Goal: Use online tool/utility: Utilize a website feature to perform a specific function

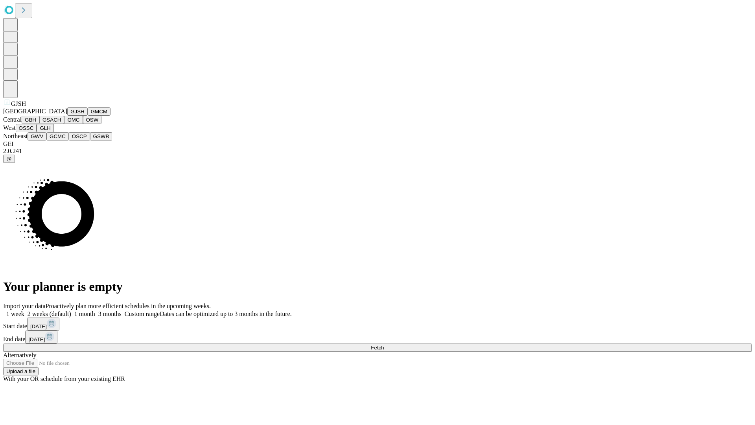
click at [67, 116] on button "GJSH" at bounding box center [77, 111] width 20 height 8
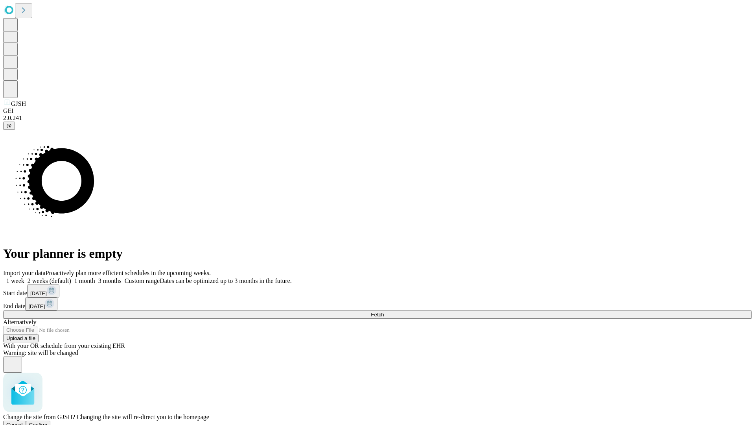
click at [48, 422] on span "Confirm" at bounding box center [38, 425] width 18 height 6
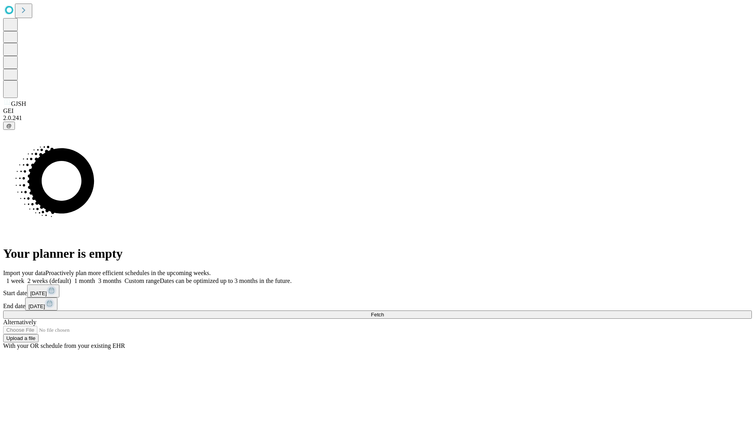
click at [95, 277] on label "1 month" at bounding box center [83, 280] width 24 height 7
click at [384, 312] on span "Fetch" at bounding box center [377, 315] width 13 height 6
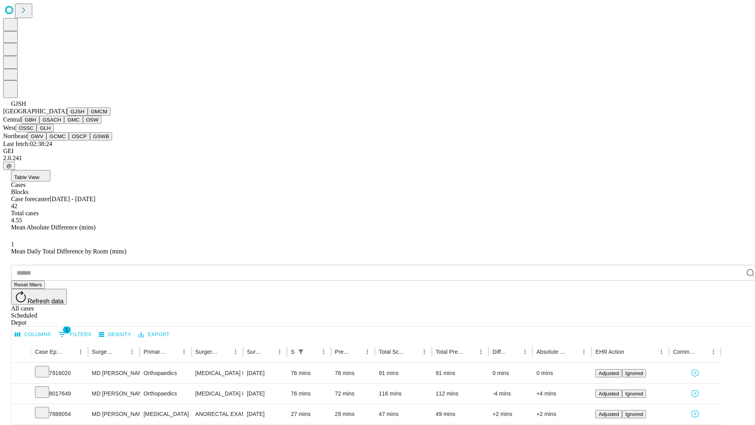
click at [88, 116] on button "GMCM" at bounding box center [99, 111] width 23 height 8
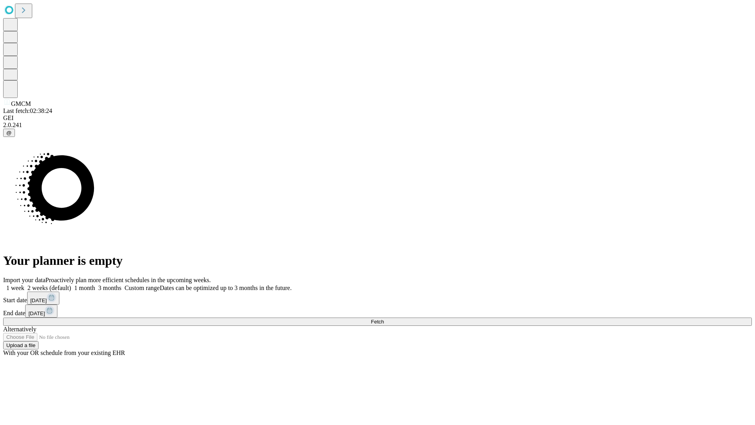
click at [384, 319] on span "Fetch" at bounding box center [377, 322] width 13 height 6
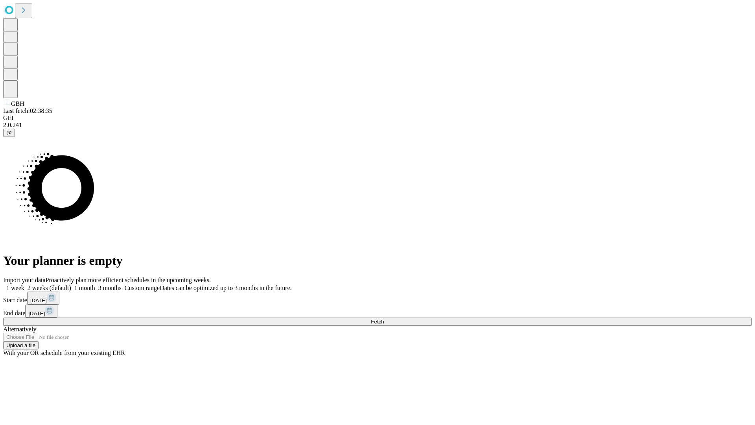
click at [95, 284] on label "1 month" at bounding box center [83, 287] width 24 height 7
click at [384, 319] on span "Fetch" at bounding box center [377, 322] width 13 height 6
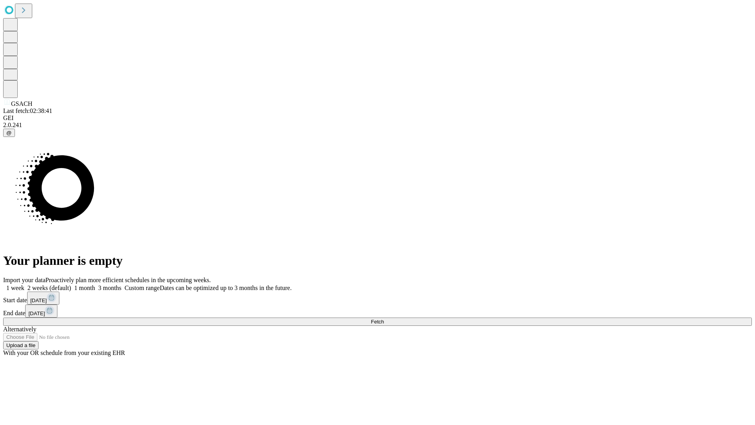
click at [95, 284] on label "1 month" at bounding box center [83, 287] width 24 height 7
click at [384, 319] on span "Fetch" at bounding box center [377, 322] width 13 height 6
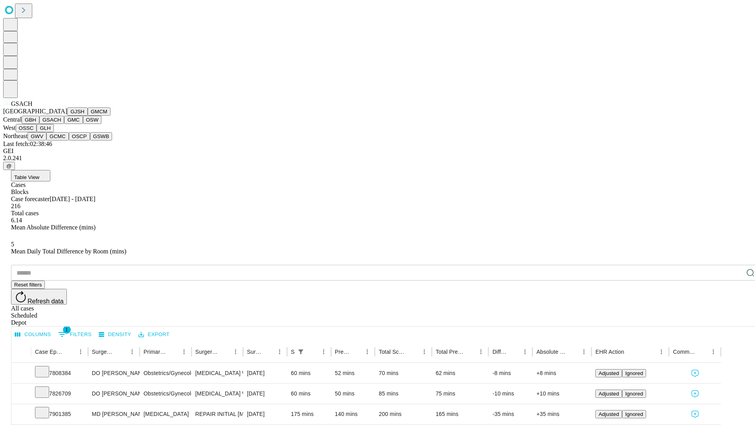
click at [64, 124] on button "GMC" at bounding box center [73, 120] width 18 height 8
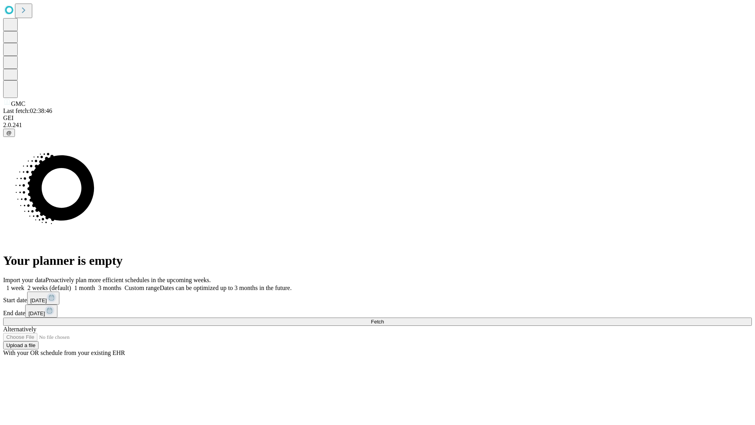
click at [95, 284] on label "1 month" at bounding box center [83, 287] width 24 height 7
click at [384, 319] on span "Fetch" at bounding box center [377, 322] width 13 height 6
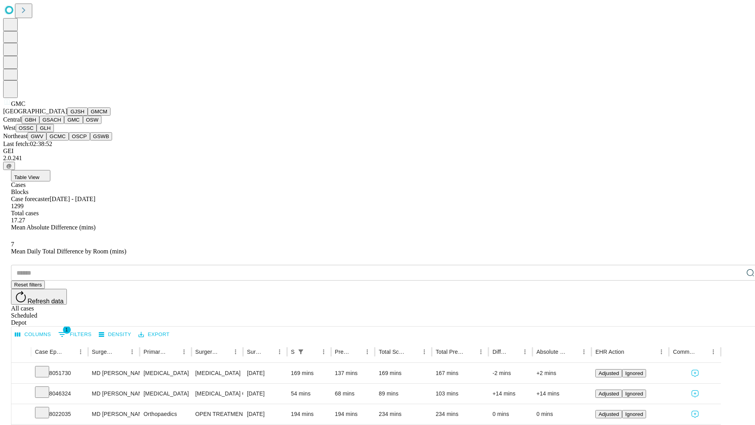
click at [83, 124] on button "OSW" at bounding box center [92, 120] width 19 height 8
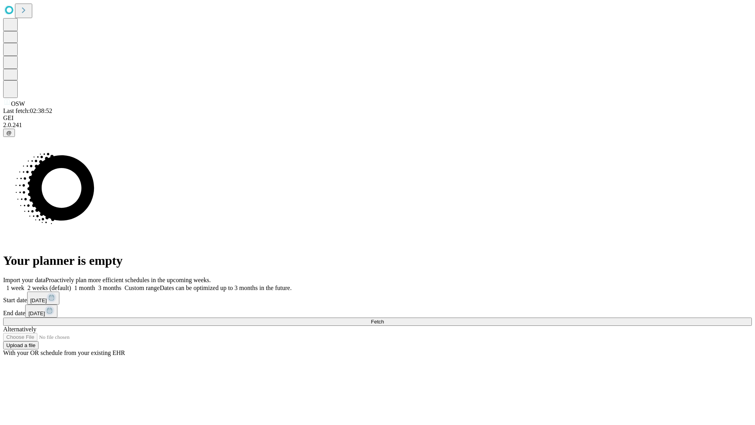
click at [95, 284] on label "1 month" at bounding box center [83, 287] width 24 height 7
click at [384, 319] on span "Fetch" at bounding box center [377, 322] width 13 height 6
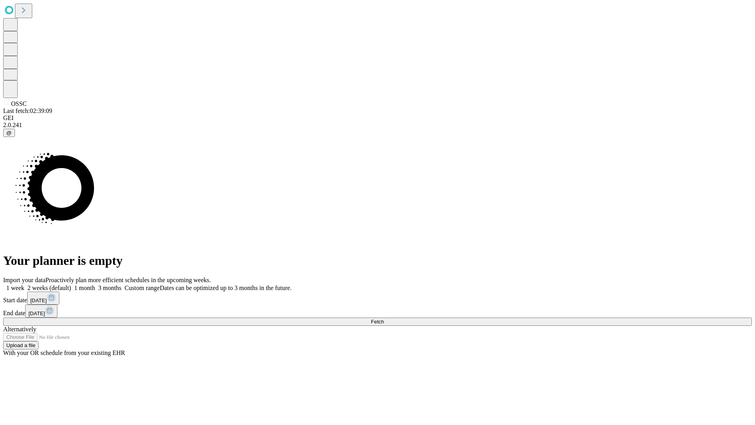
click at [95, 284] on label "1 month" at bounding box center [83, 287] width 24 height 7
click at [384, 319] on span "Fetch" at bounding box center [377, 322] width 13 height 6
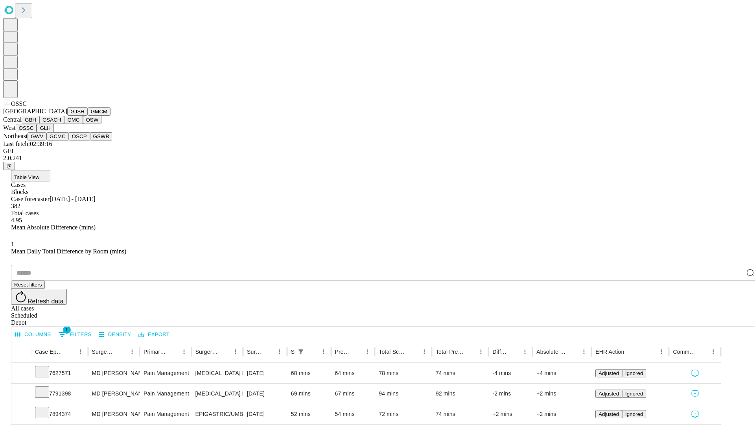
click at [54, 132] on button "GLH" at bounding box center [45, 128] width 17 height 8
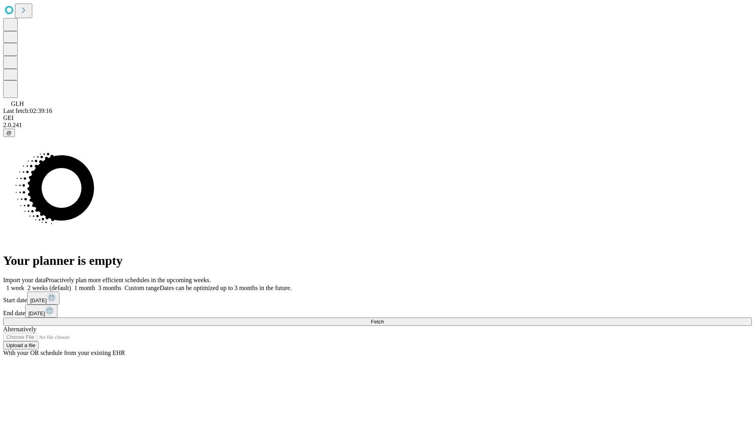
click at [95, 284] on label "1 month" at bounding box center [83, 287] width 24 height 7
click at [384, 319] on span "Fetch" at bounding box center [377, 322] width 13 height 6
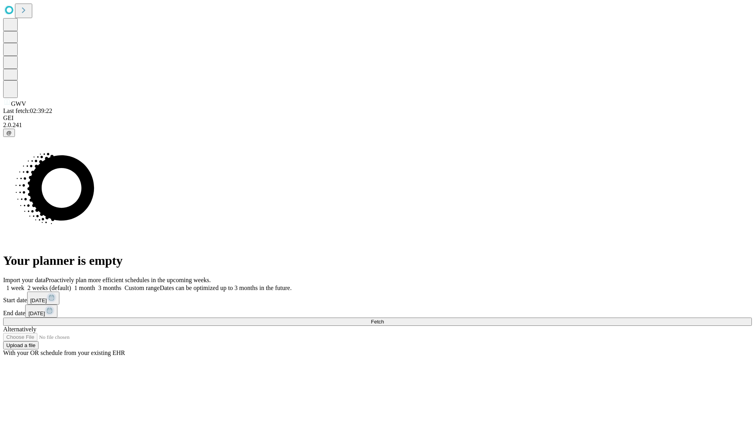
click at [95, 284] on label "1 month" at bounding box center [83, 287] width 24 height 7
click at [384, 319] on span "Fetch" at bounding box center [377, 322] width 13 height 6
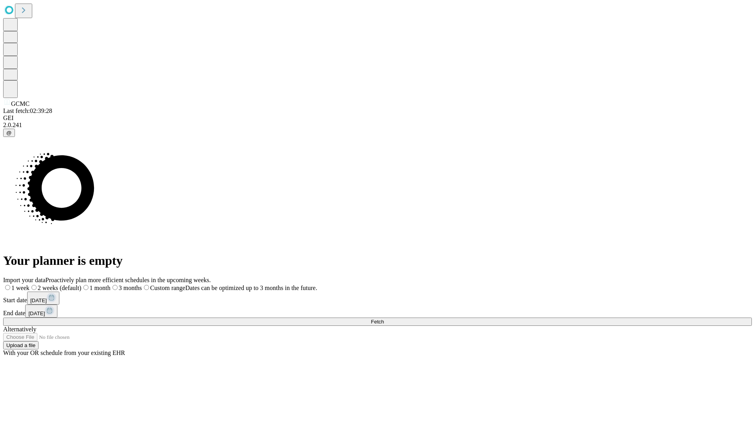
click at [111, 284] on label "1 month" at bounding box center [95, 287] width 29 height 7
click at [384, 319] on span "Fetch" at bounding box center [377, 322] width 13 height 6
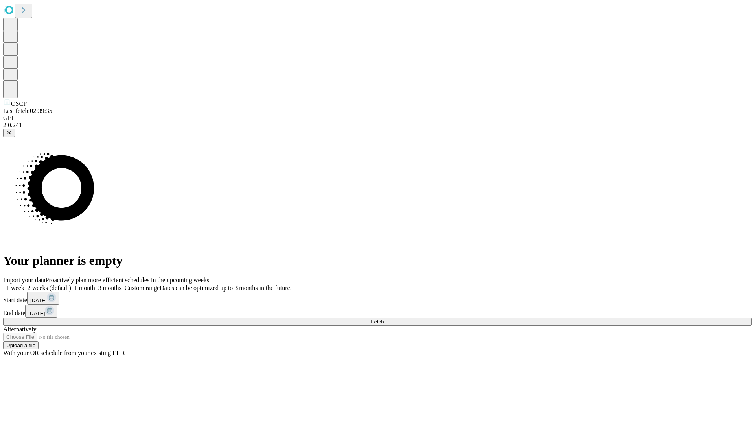
click at [95, 284] on label "1 month" at bounding box center [83, 287] width 24 height 7
click at [384, 319] on span "Fetch" at bounding box center [377, 322] width 13 height 6
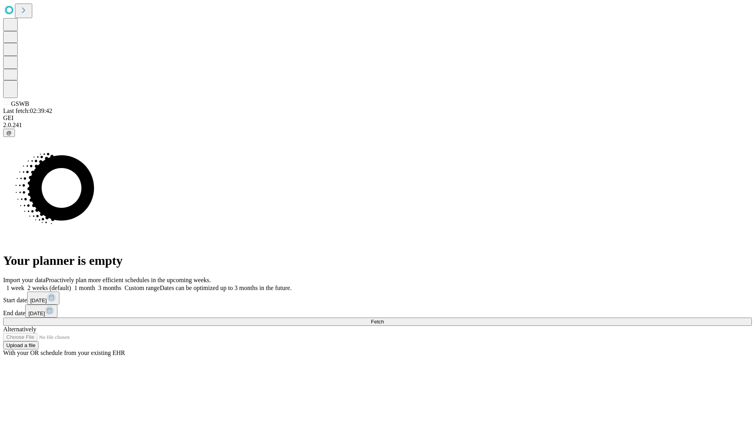
click at [95, 284] on label "1 month" at bounding box center [83, 287] width 24 height 7
click at [384, 319] on span "Fetch" at bounding box center [377, 322] width 13 height 6
